Goal: Navigation & Orientation: Find specific page/section

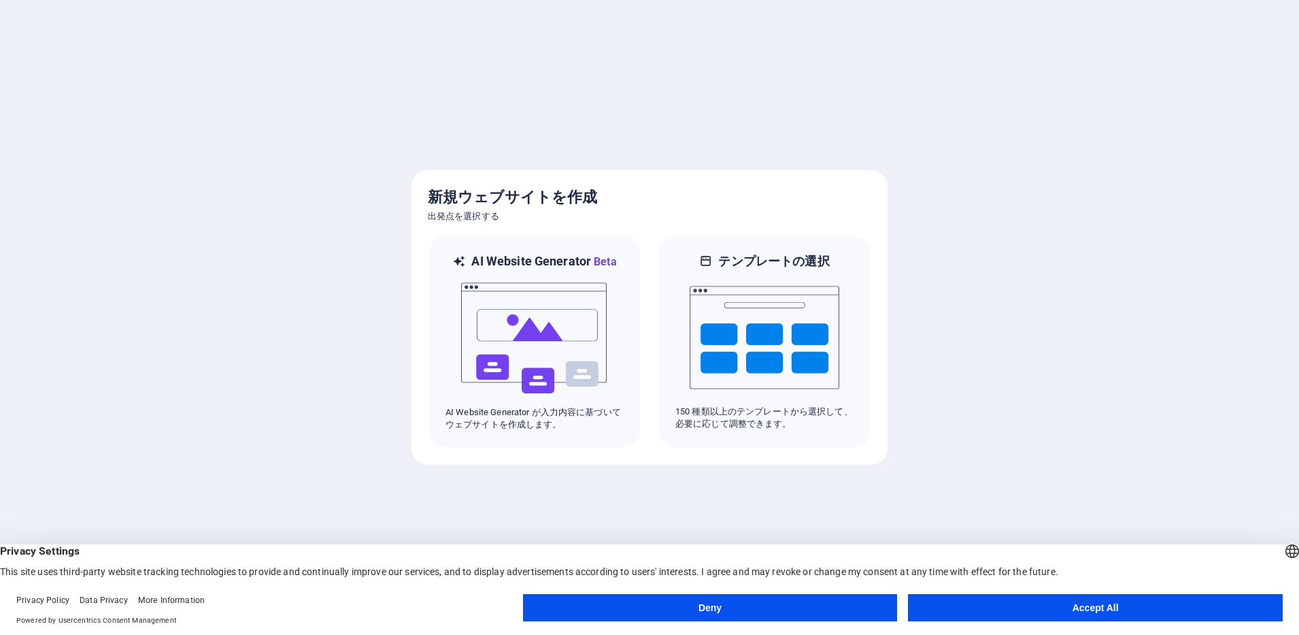
click at [1146, 605] on button "Accept All" at bounding box center [1095, 607] width 375 height 27
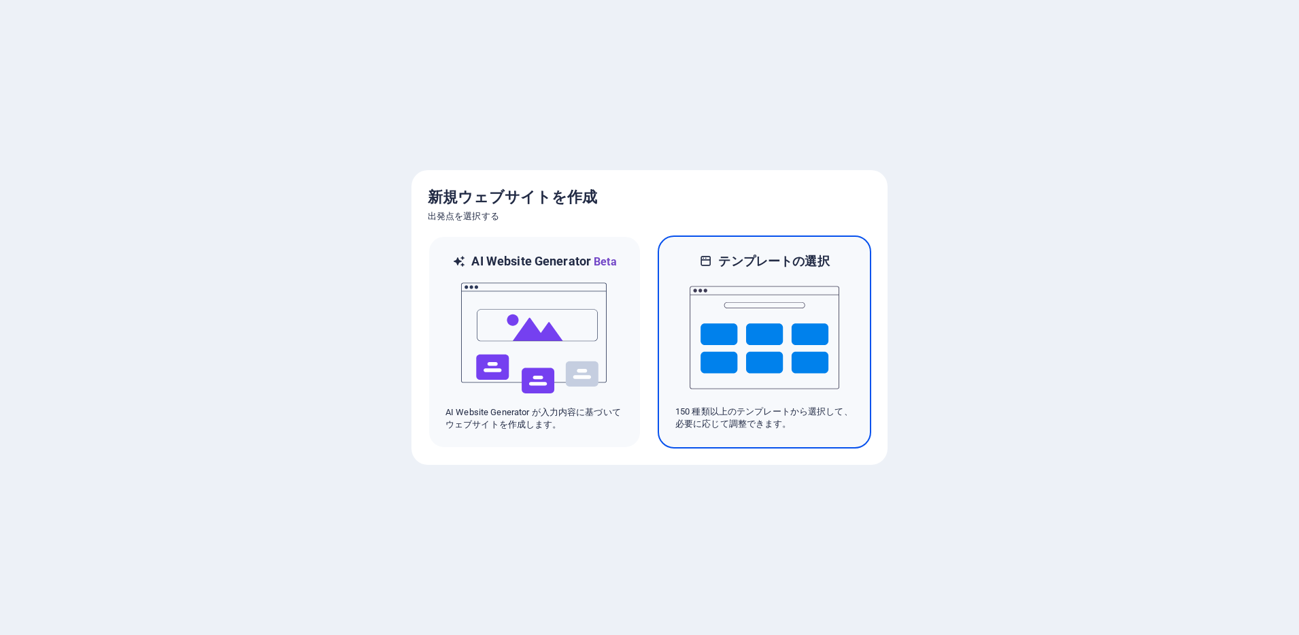
click at [782, 349] on img at bounding box center [765, 337] width 150 height 136
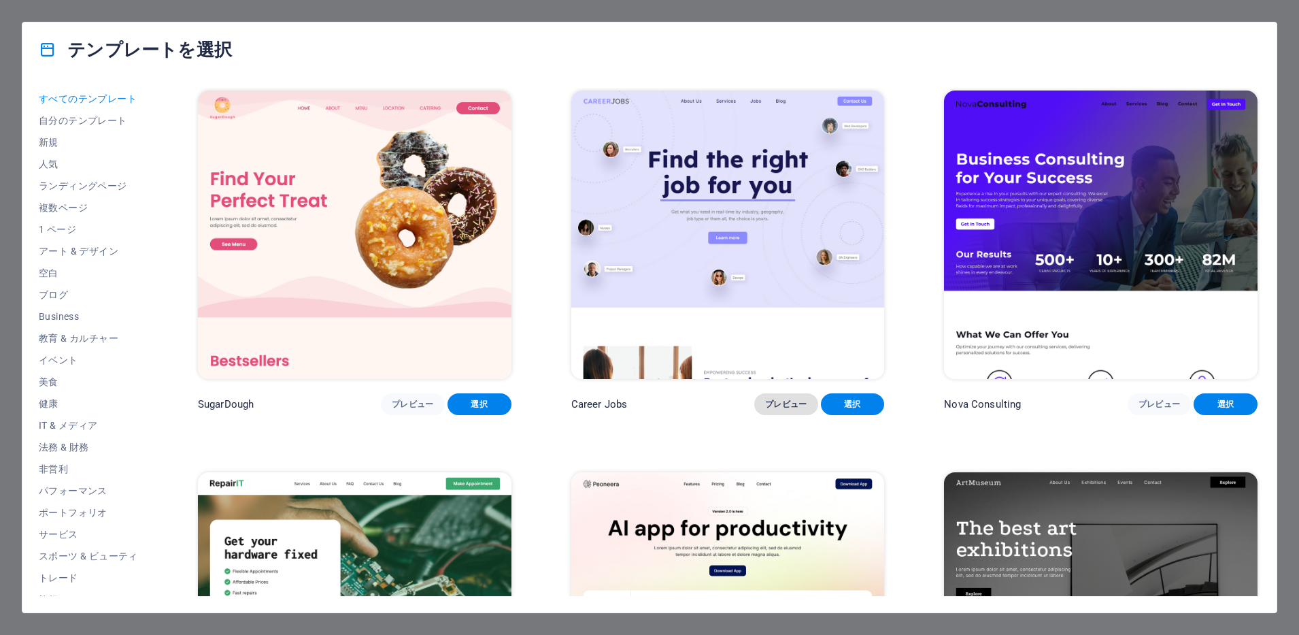
click at [791, 403] on span "プレビュー" at bounding box center [786, 404] width 42 height 11
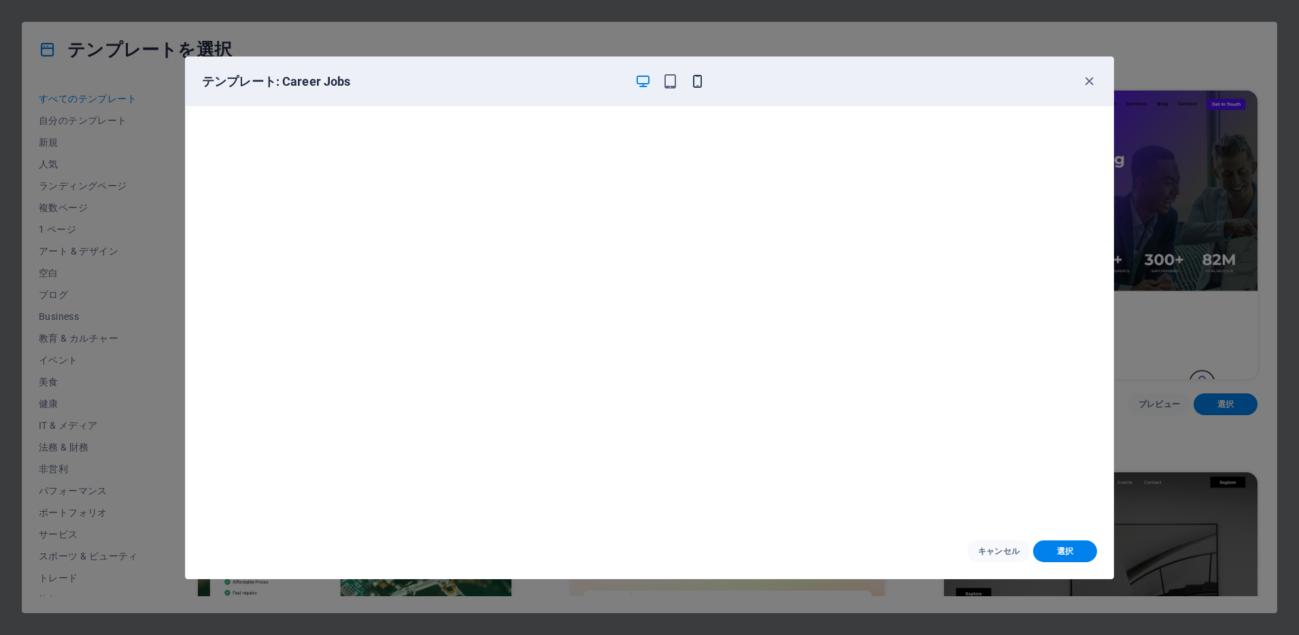
click at [690, 82] on icon "button" at bounding box center [698, 81] width 16 height 16
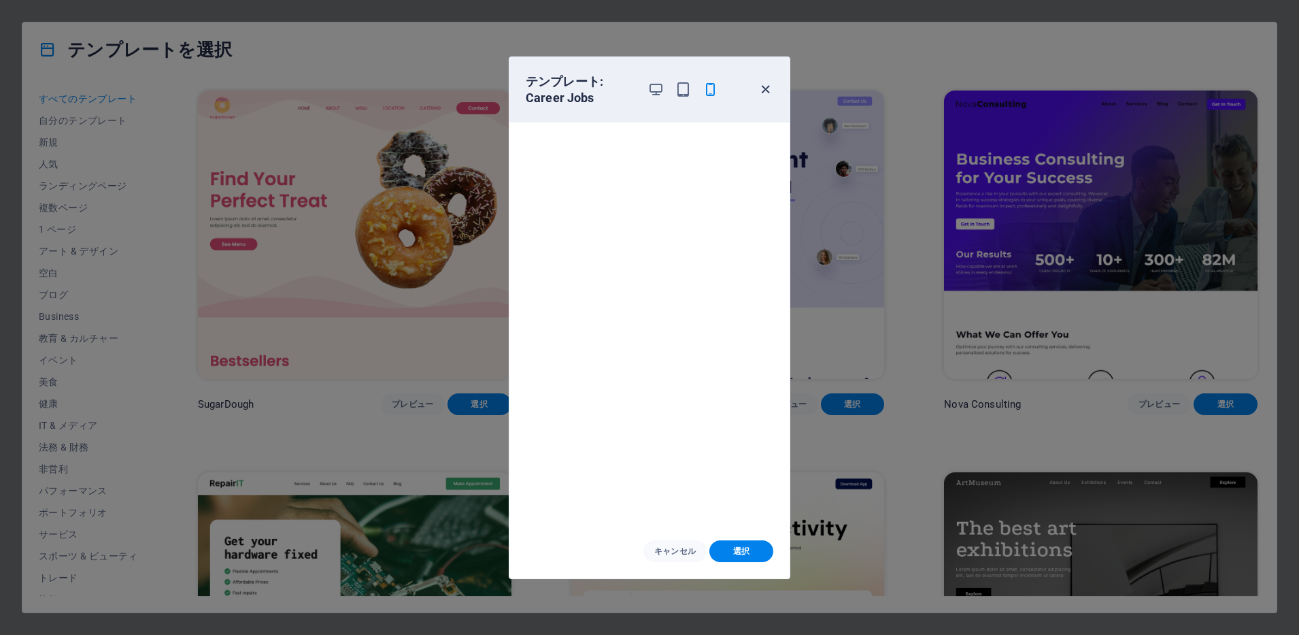
click at [765, 87] on icon "button" at bounding box center [766, 90] width 16 height 16
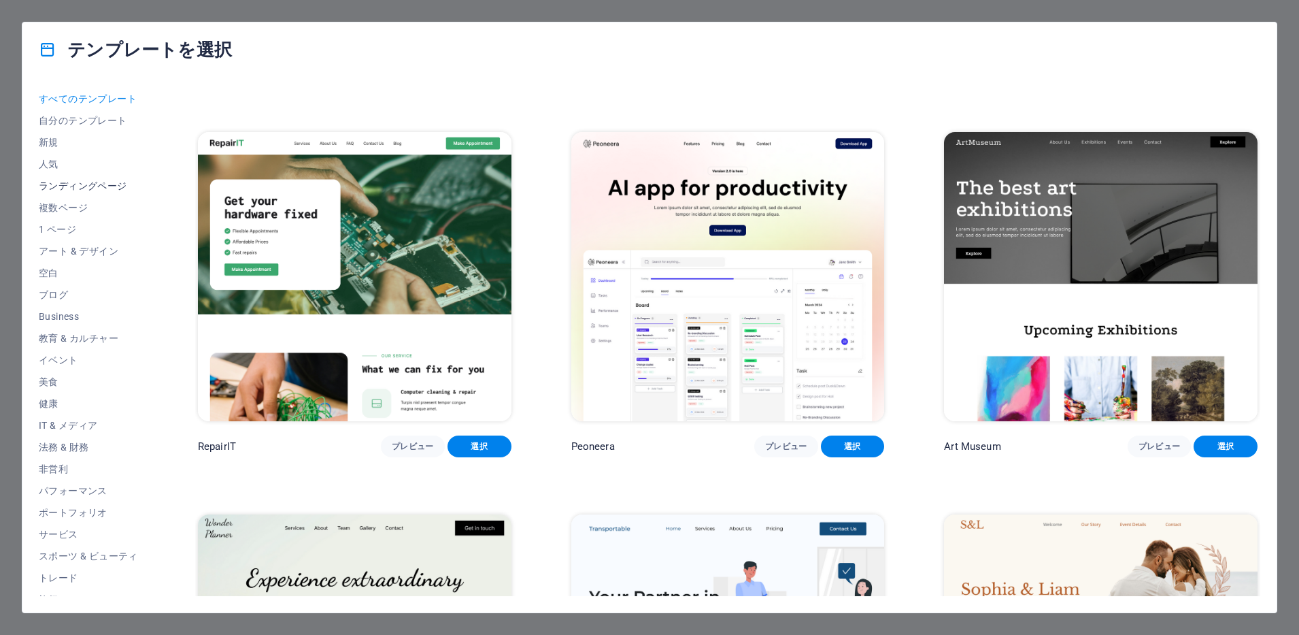
click at [97, 186] on span "ランディングページ" at bounding box center [88, 185] width 99 height 11
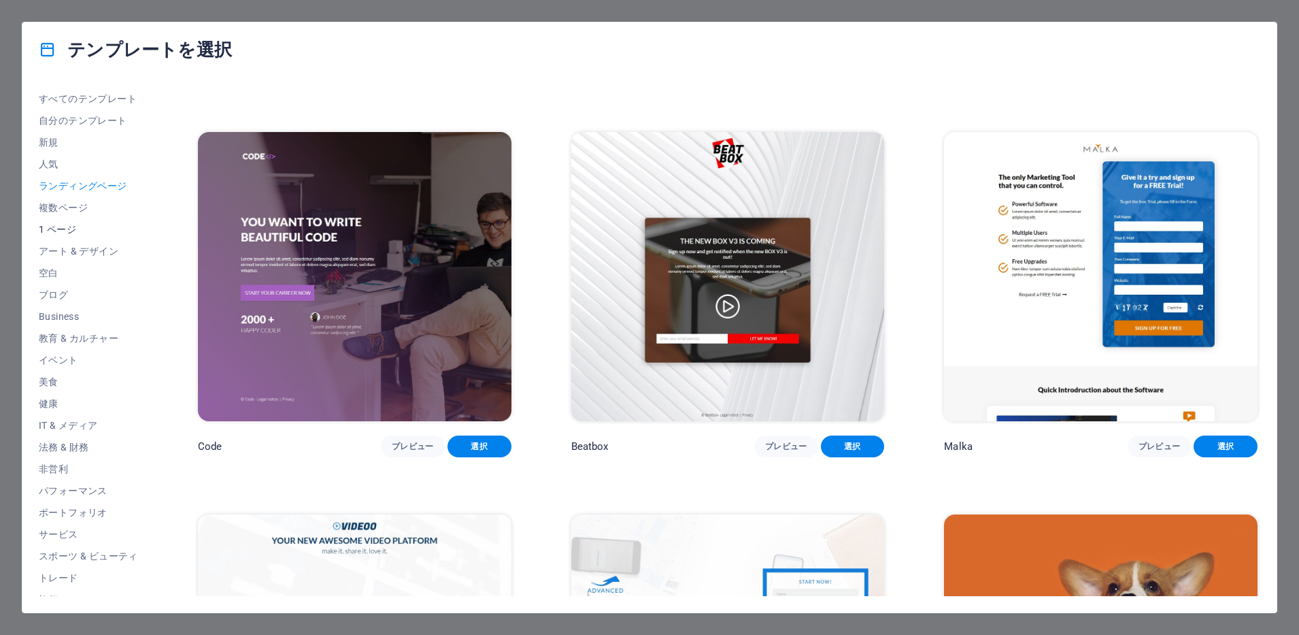
click at [54, 227] on span "1 ページ" at bounding box center [88, 229] width 99 height 11
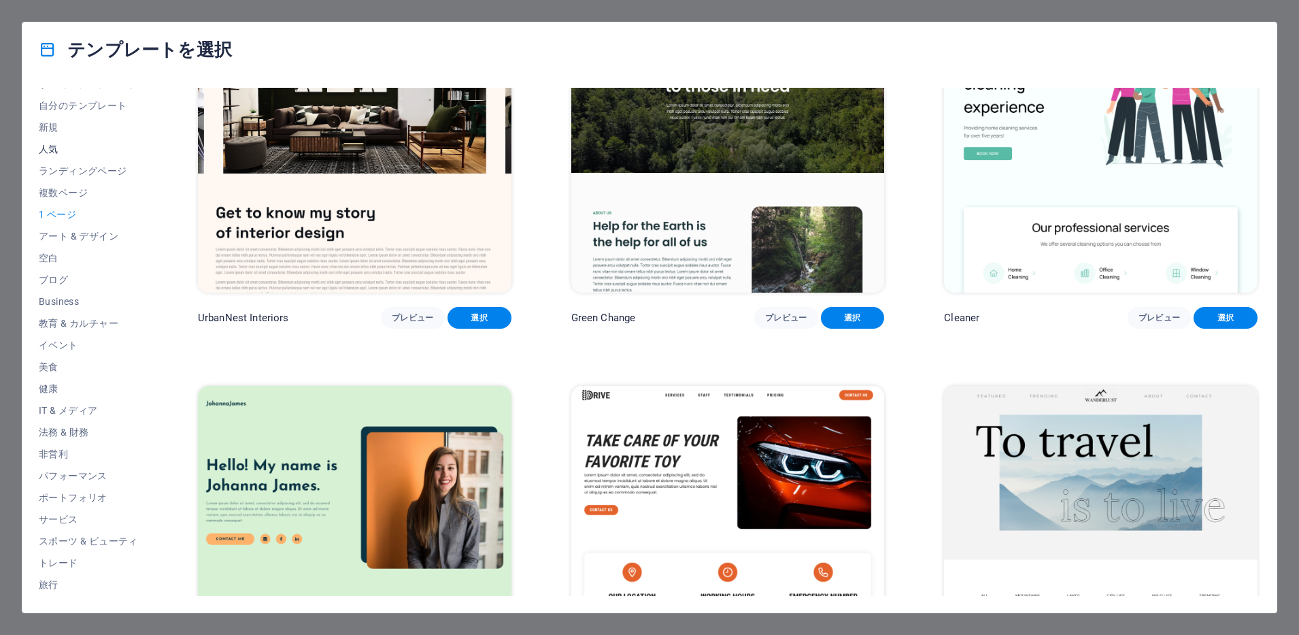
scroll to position [36, 0]
drag, startPoint x: 74, startPoint y: 284, endPoint x: 148, endPoint y: 282, distance: 74.2
click at [74, 283] on span "Business" at bounding box center [88, 280] width 99 height 11
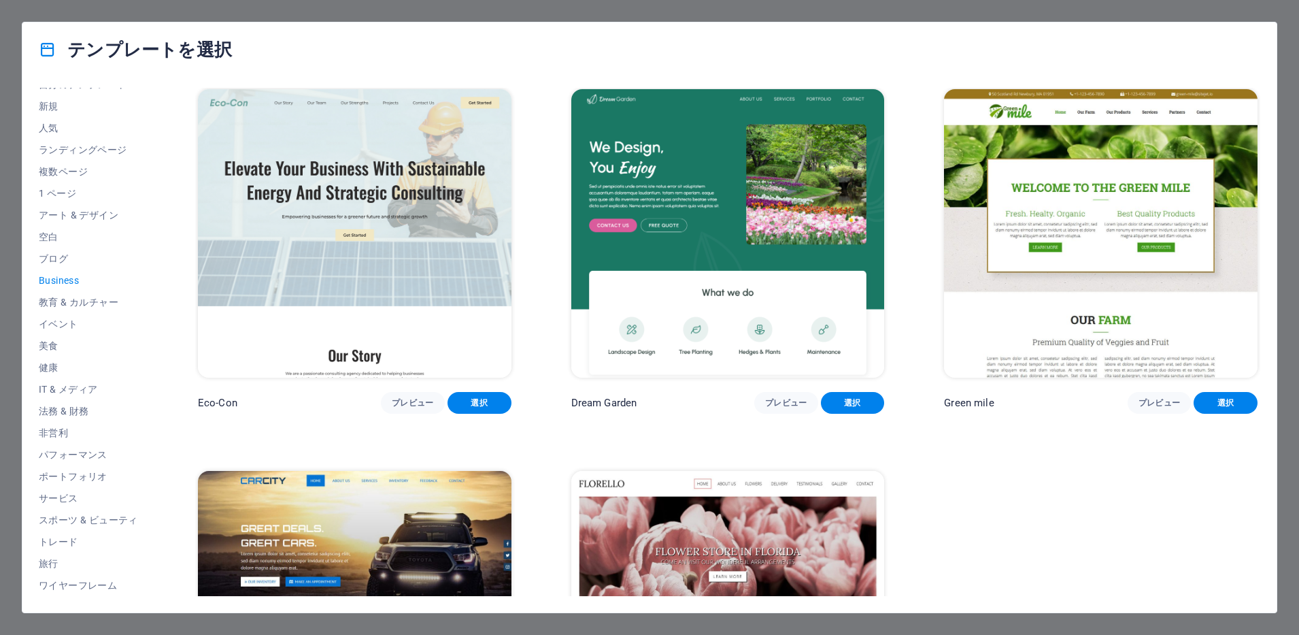
scroll to position [0, 0]
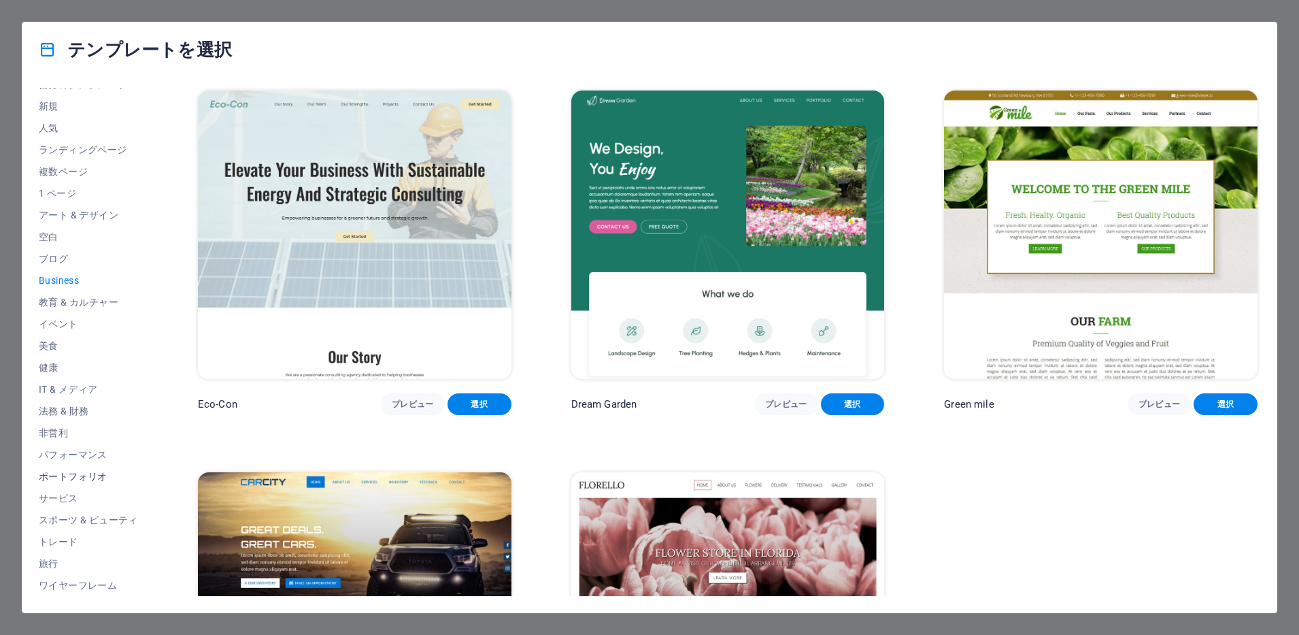
click at [86, 473] on span "ポートフォリオ" at bounding box center [88, 476] width 99 height 11
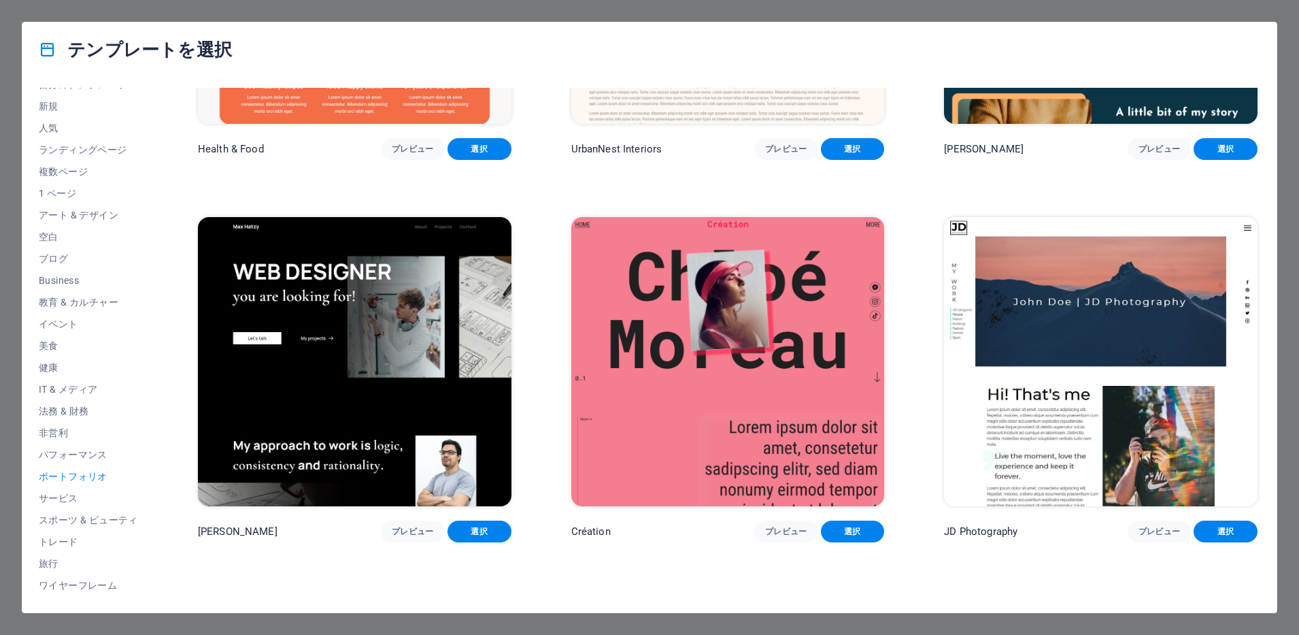
scroll to position [578, 0]
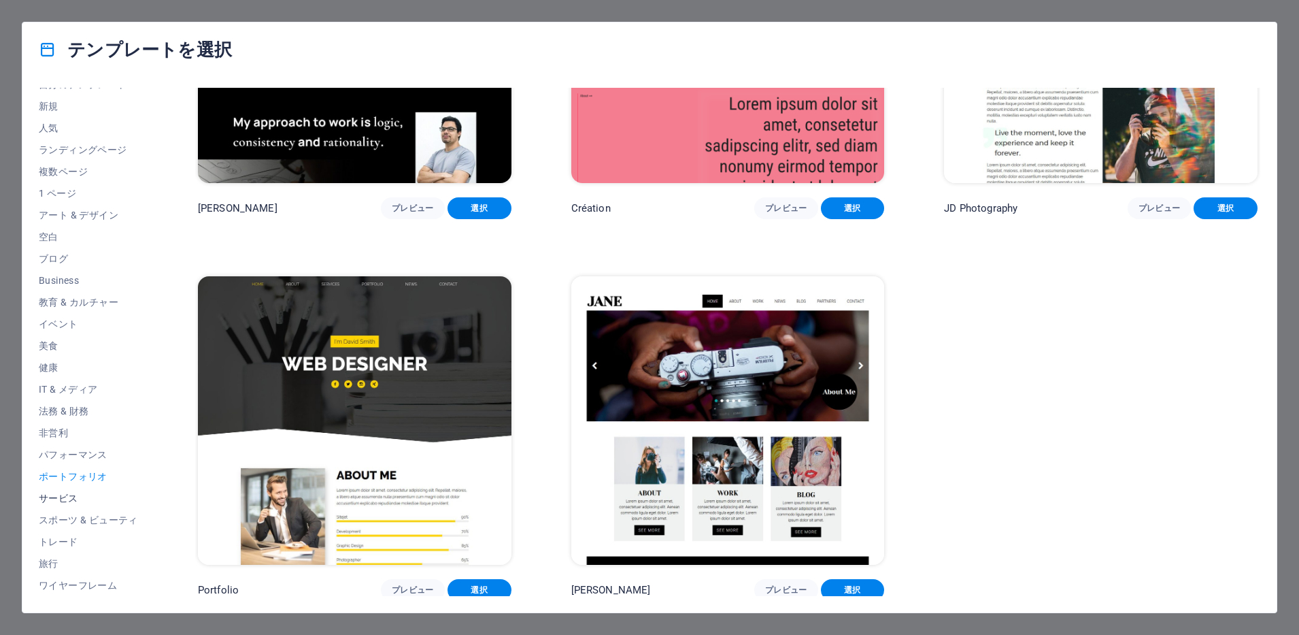
click at [61, 487] on button "サービス" at bounding box center [88, 498] width 99 height 22
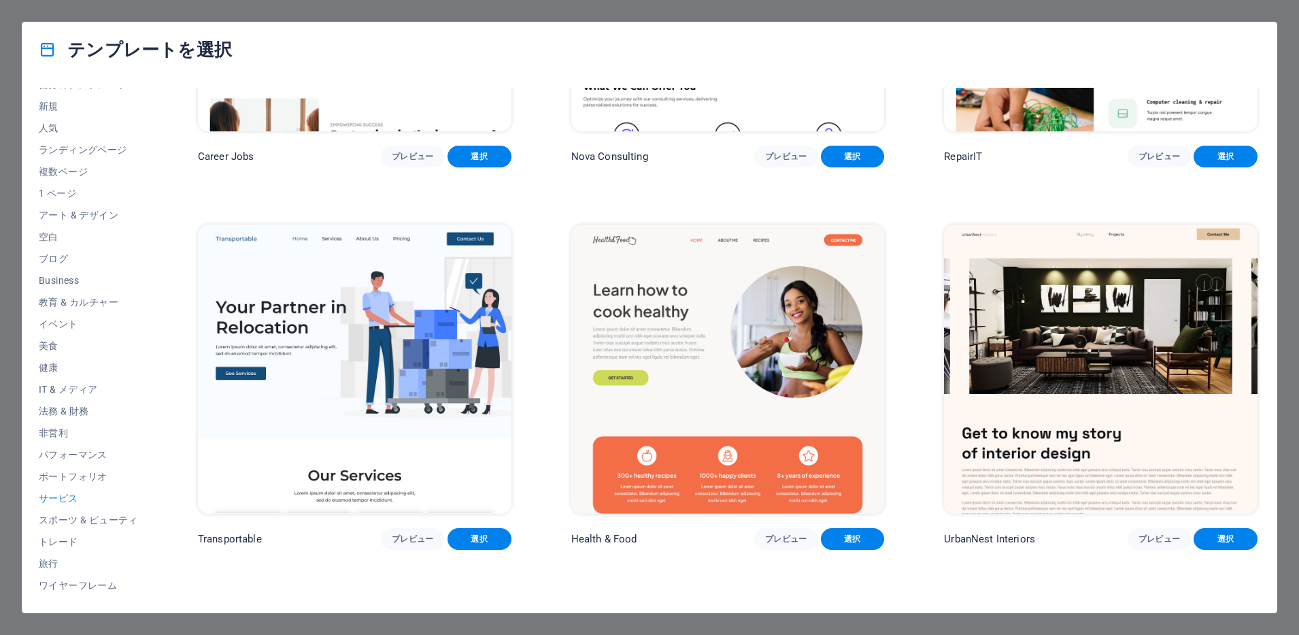
scroll to position [255, 0]
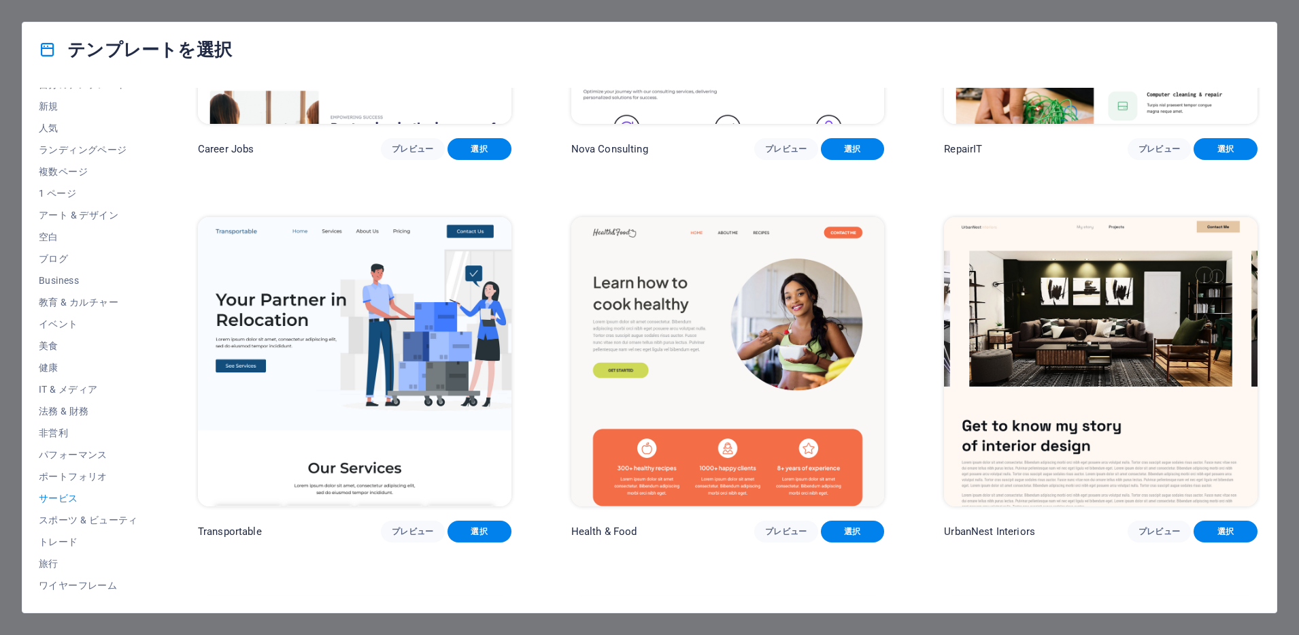
click at [1127, 319] on img at bounding box center [1101, 361] width 314 height 288
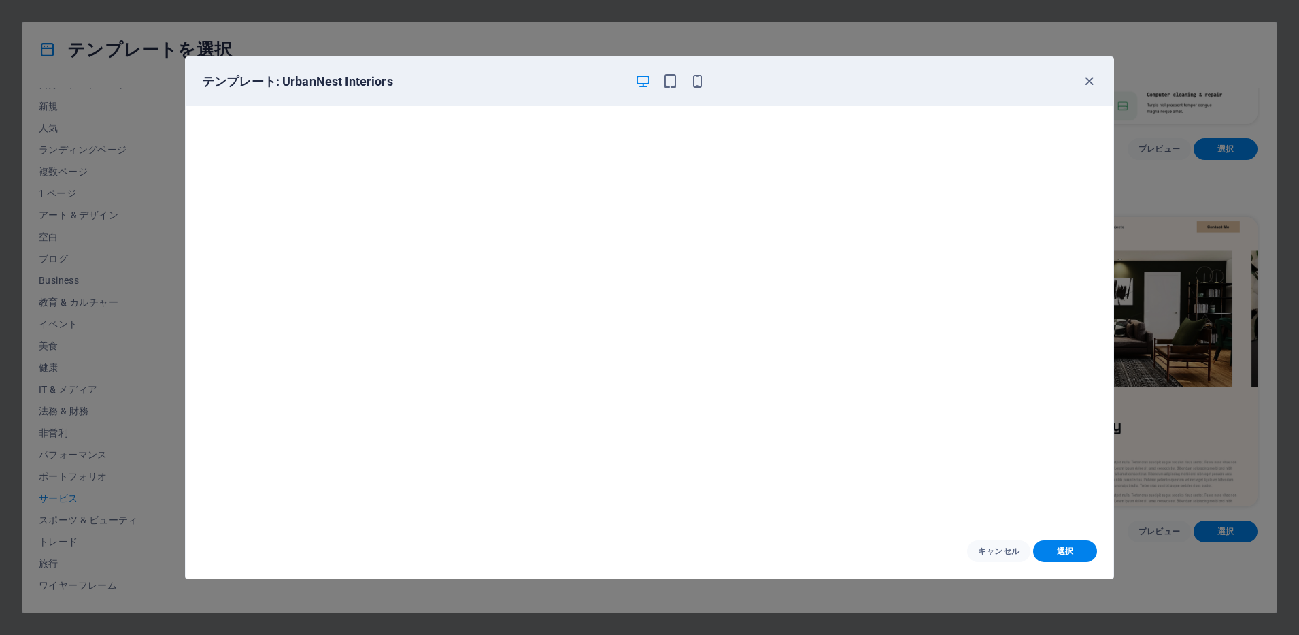
scroll to position [3, 0]
click at [1091, 82] on icon "button" at bounding box center [1090, 81] width 16 height 16
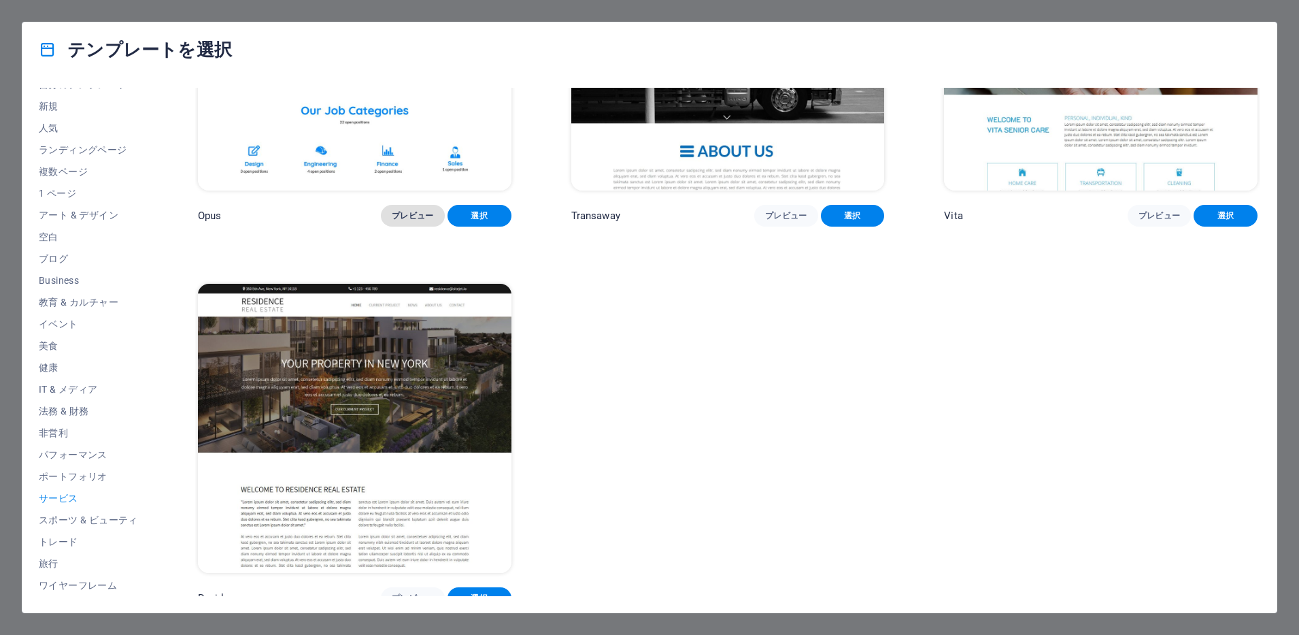
scroll to position [2310, 0]
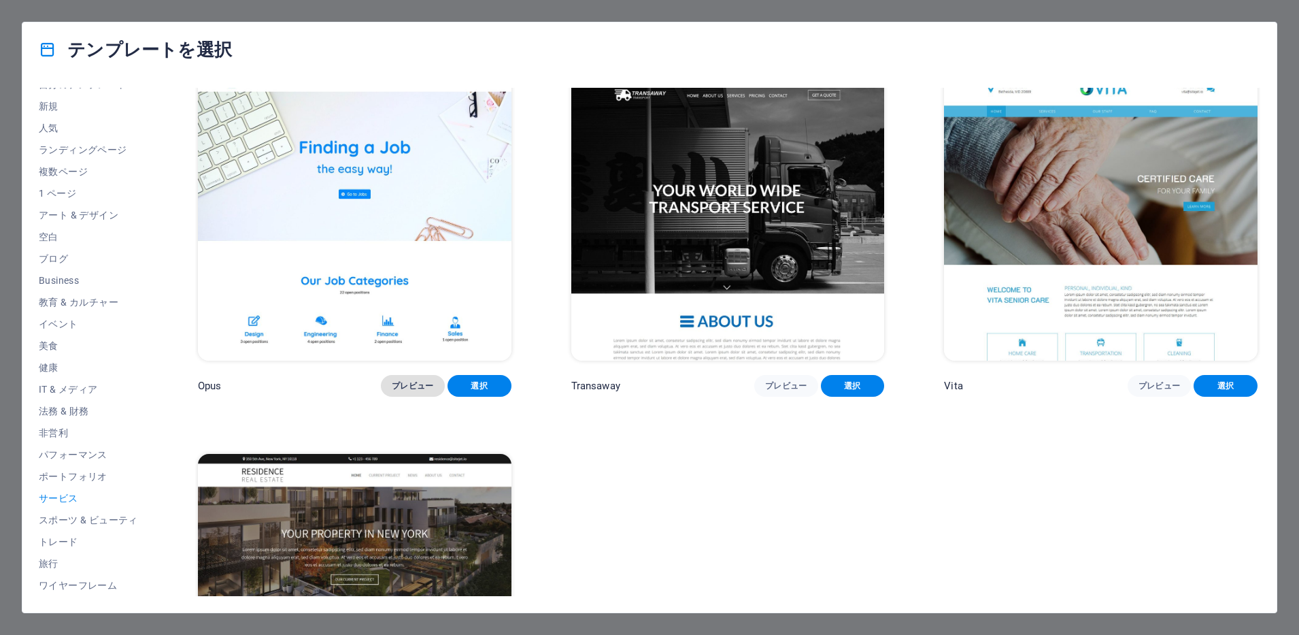
click at [412, 380] on span "プレビュー" at bounding box center [413, 385] width 42 height 11
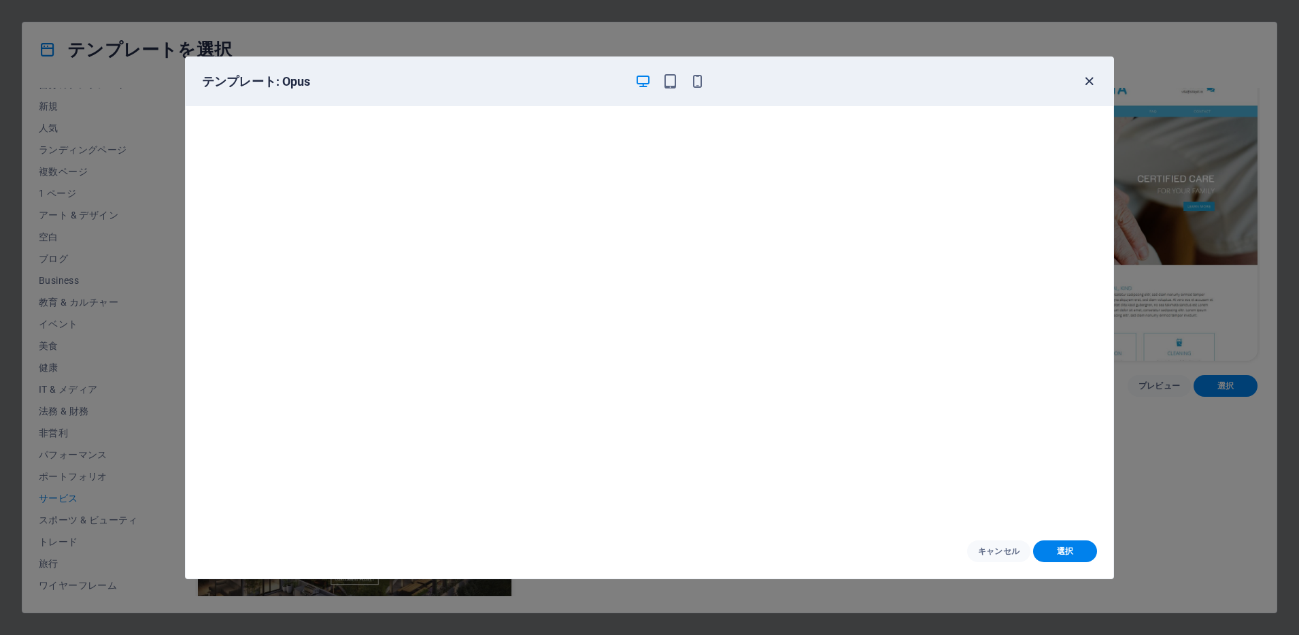
click at [1093, 78] on icon "button" at bounding box center [1090, 81] width 16 height 16
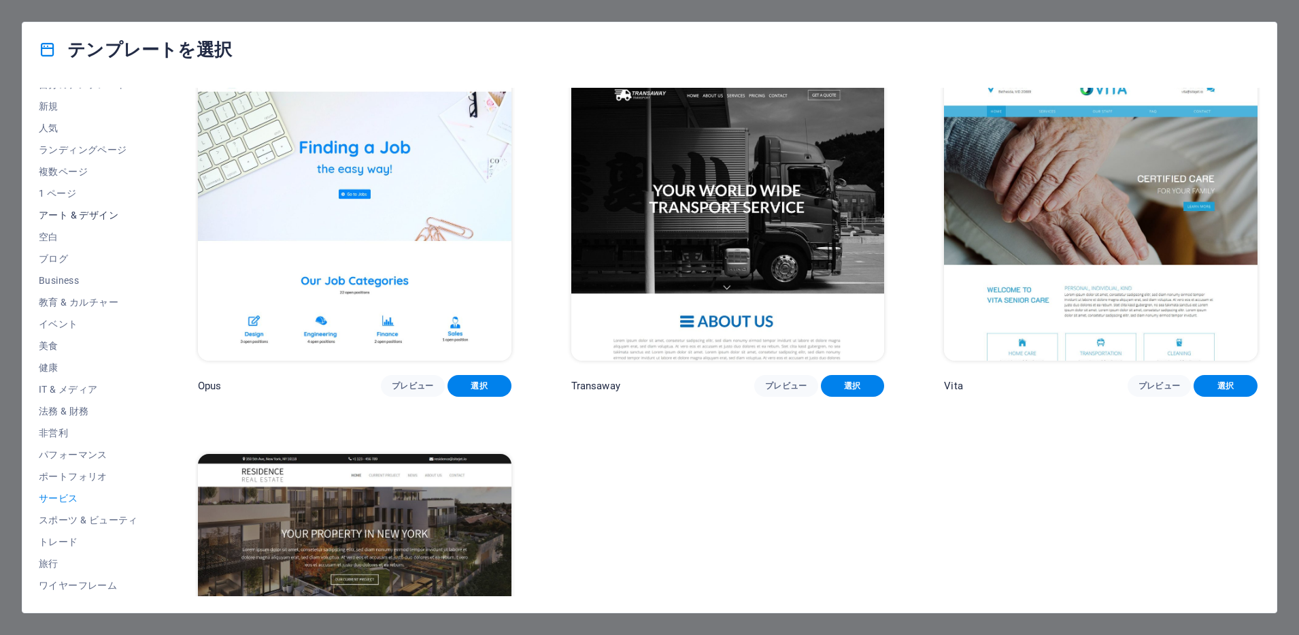
click at [71, 218] on span "アート & デザイン" at bounding box center [88, 215] width 99 height 11
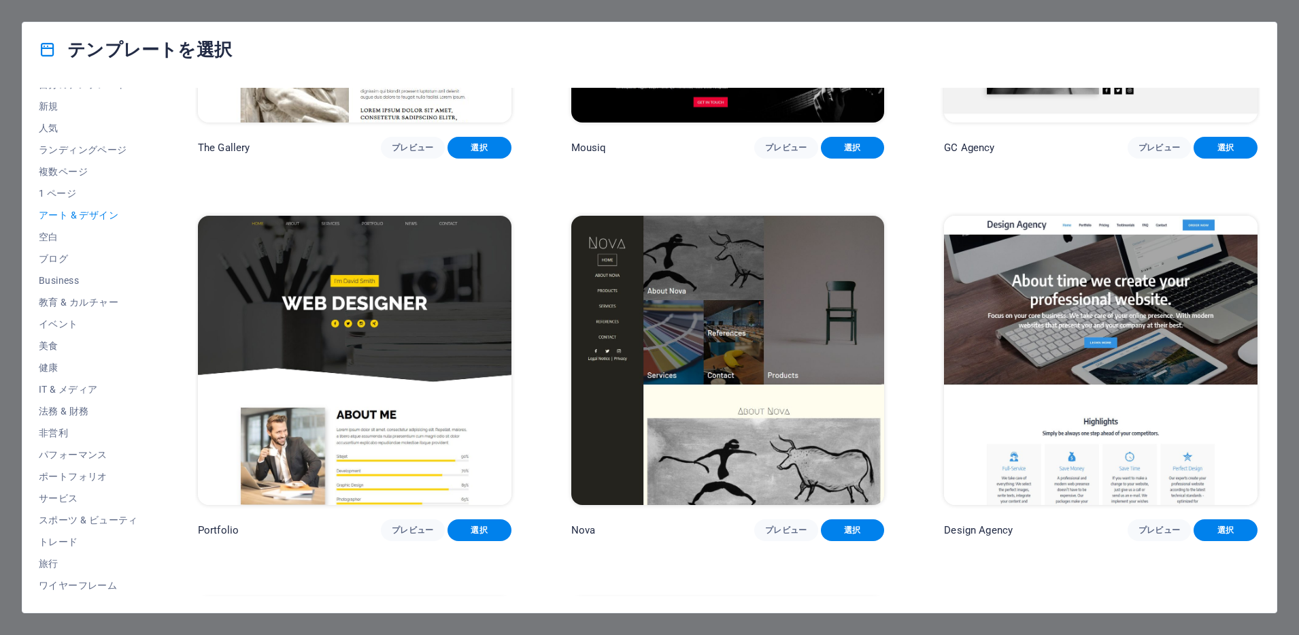
scroll to position [1339, 0]
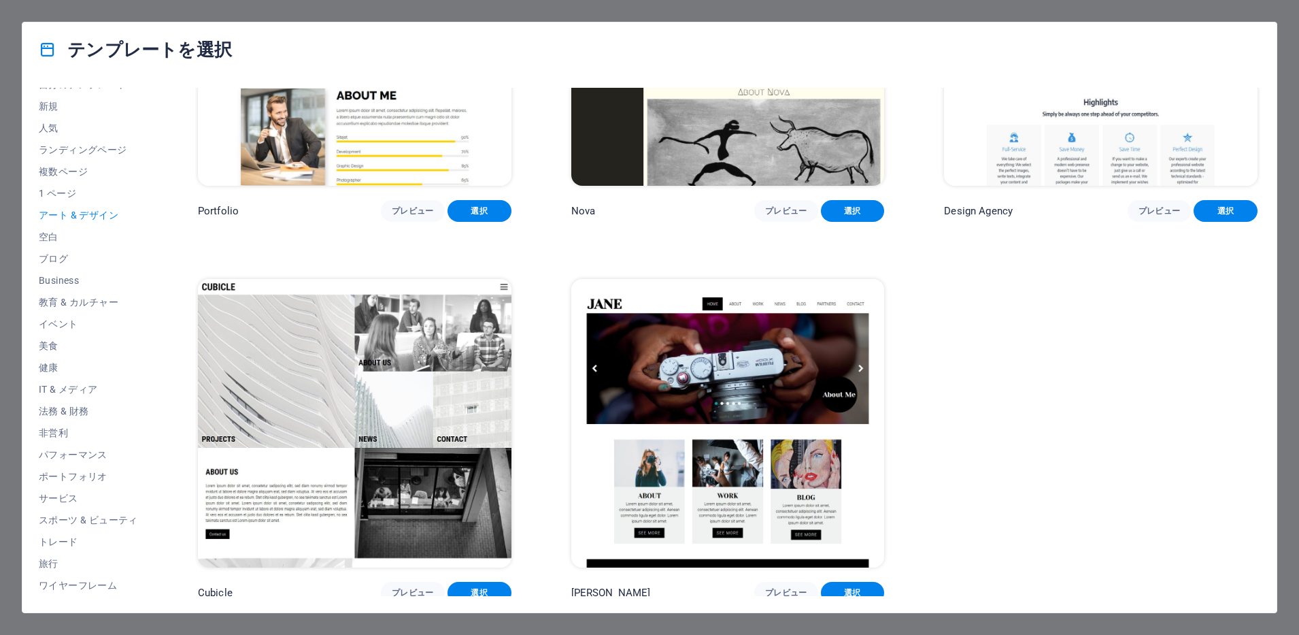
click at [1291, 70] on div "テンプレートを選択 すべてのテンプレート 自分のテンプレート 新規 人気 ランディングページ 複数ページ 1 ページ アート & デザイン 空白 ブログ Bu…" at bounding box center [649, 317] width 1299 height 635
